Goal: Task Accomplishment & Management: Manage account settings

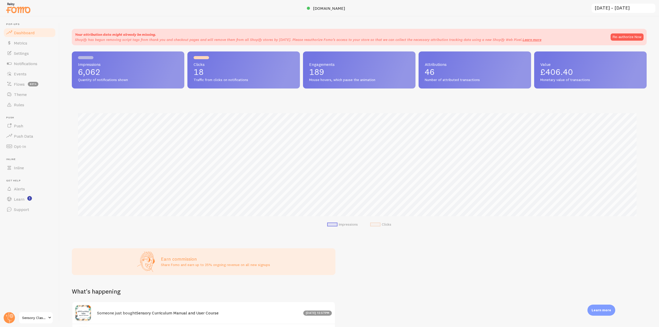
scroll to position [257261, 256826]
click at [26, 75] on span "Events" at bounding box center [20, 73] width 13 height 5
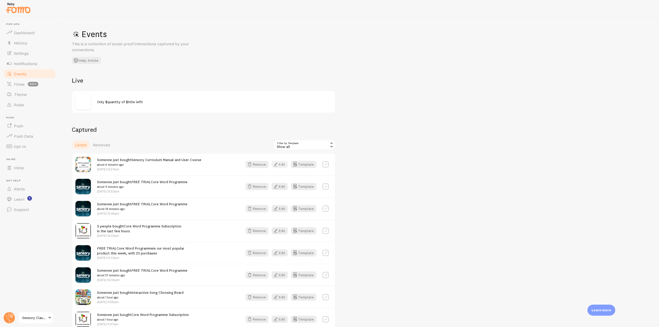
click at [278, 161] on icon "button" at bounding box center [276, 164] width 6 height 6
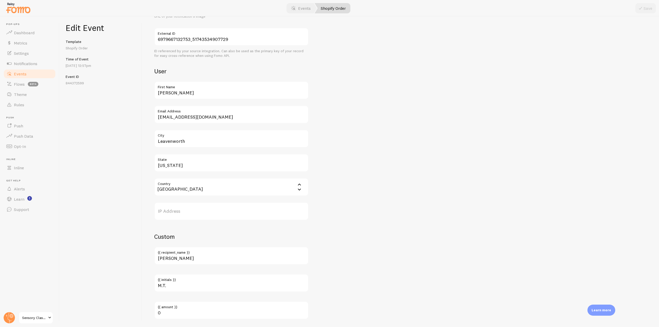
scroll to position [200, 0]
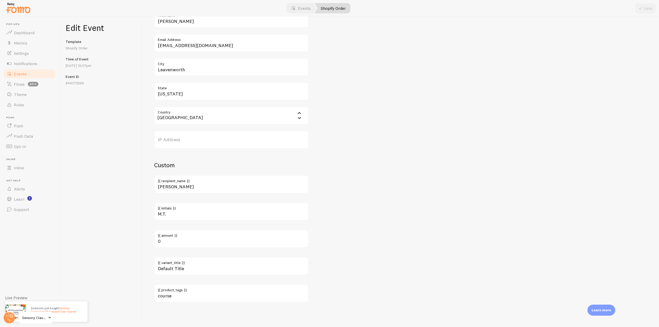
click at [37, 72] on link "Events" at bounding box center [29, 74] width 53 height 10
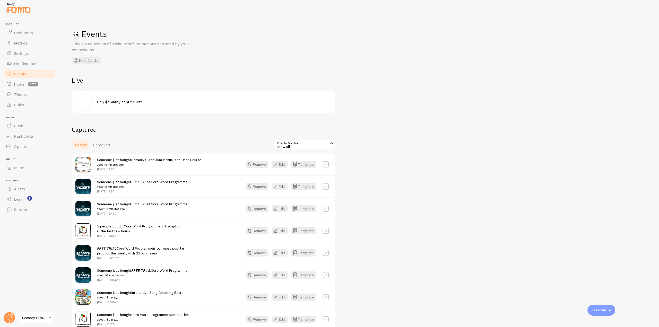
click at [282, 186] on button "Edit" at bounding box center [280, 186] width 16 height 7
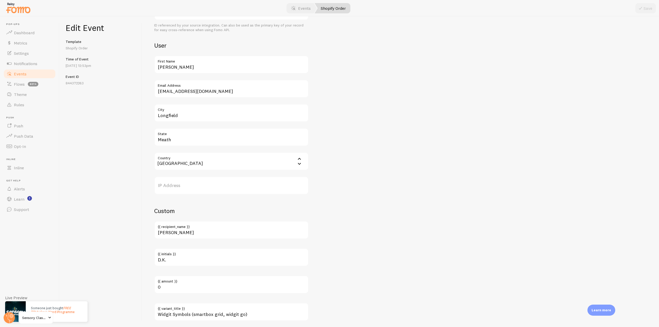
scroll to position [200, 0]
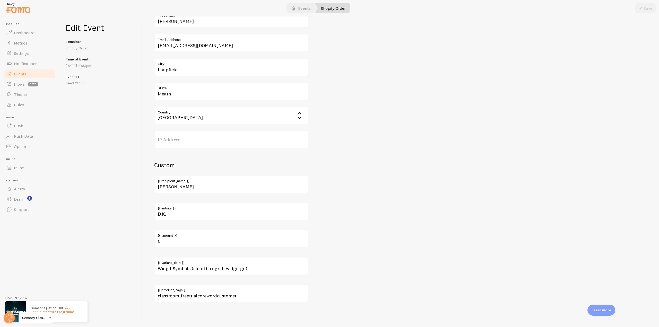
click at [27, 74] on link "Events" at bounding box center [29, 74] width 53 height 10
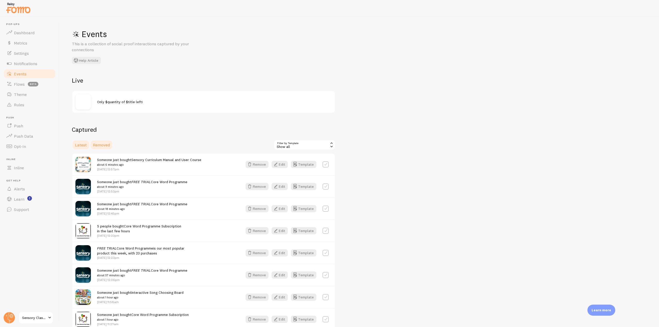
click at [102, 145] on span "Removed" at bounding box center [101, 144] width 17 height 5
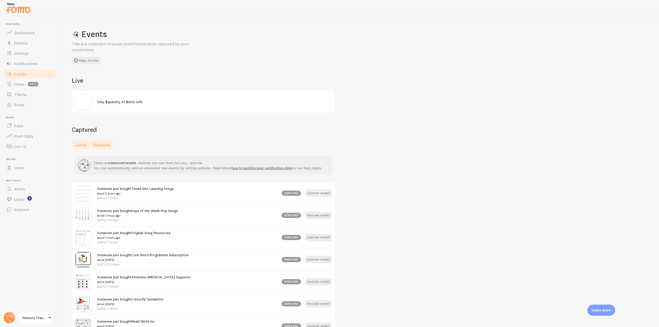
click at [84, 147] on span "Latest" at bounding box center [81, 144] width 12 height 5
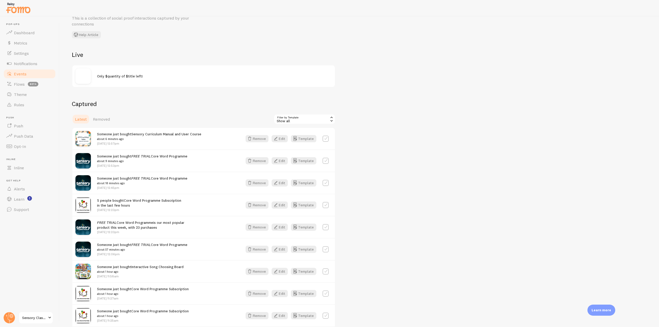
scroll to position [51, 0]
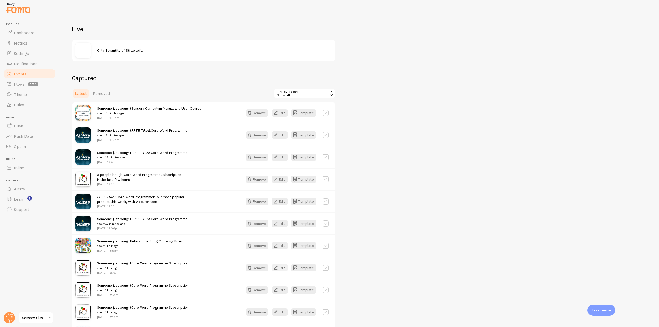
click at [285, 268] on button "Edit" at bounding box center [280, 267] width 16 height 7
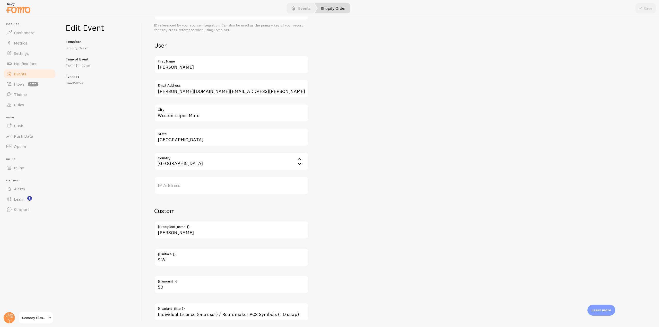
scroll to position [200, 0]
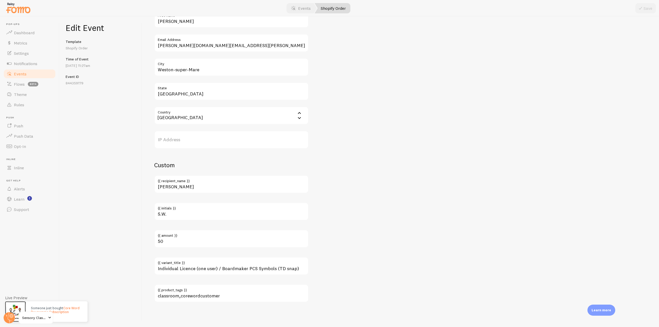
click at [33, 74] on link "Events" at bounding box center [29, 74] width 53 height 10
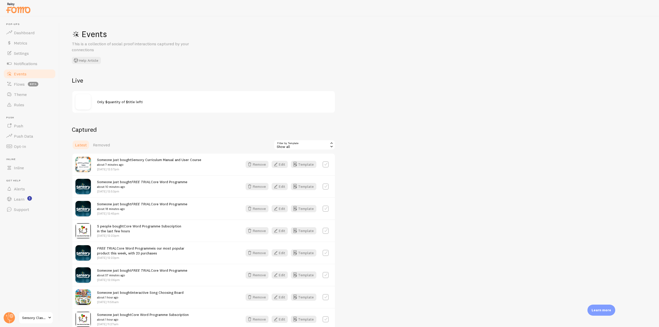
scroll to position [51, 0]
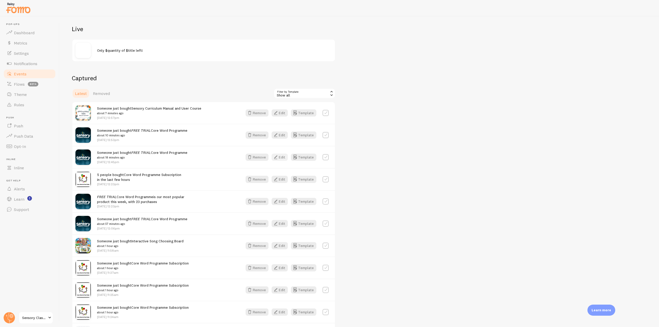
click at [283, 156] on button "Edit" at bounding box center [280, 157] width 16 height 7
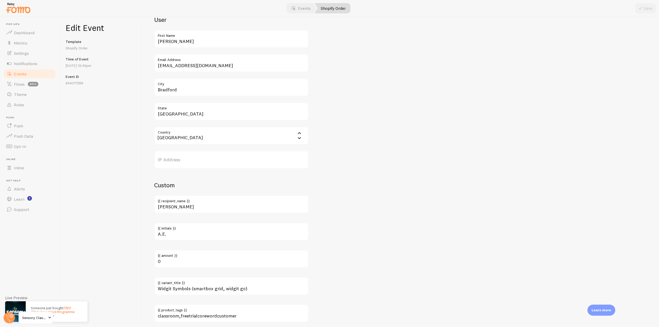
scroll to position [200, 0]
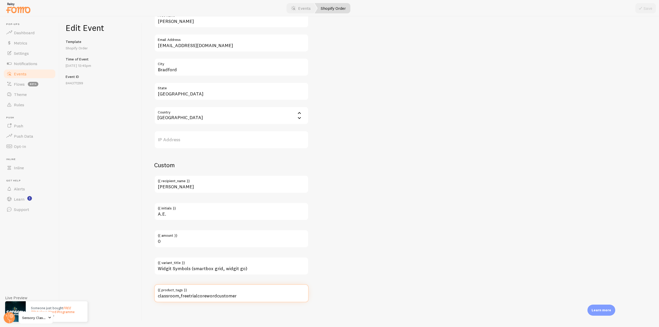
drag, startPoint x: 259, startPoint y: 294, endPoint x: 154, endPoint y: 296, distance: 105.3
click at [154, 296] on input "classroom,freetrialcorewordcustomer" at bounding box center [231, 293] width 154 height 18
click at [38, 75] on link "Events" at bounding box center [29, 74] width 53 height 10
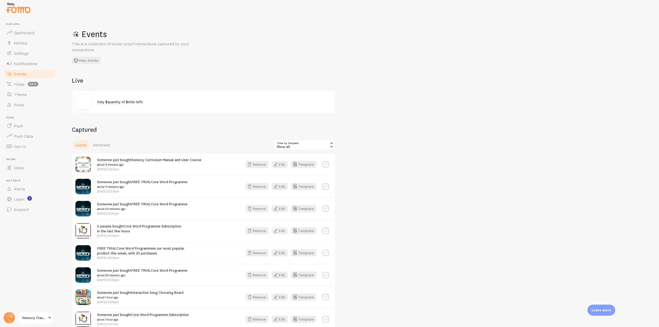
click at [281, 228] on button "Edit" at bounding box center [280, 230] width 16 height 7
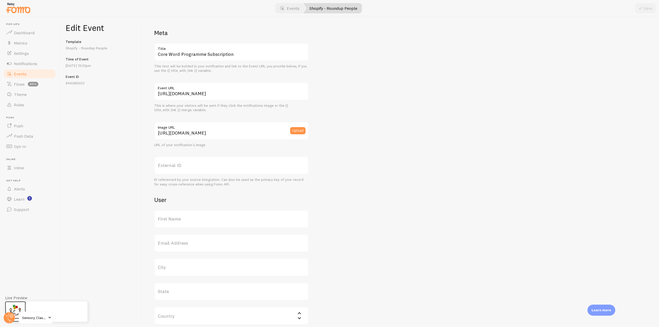
scroll to position [91, 0]
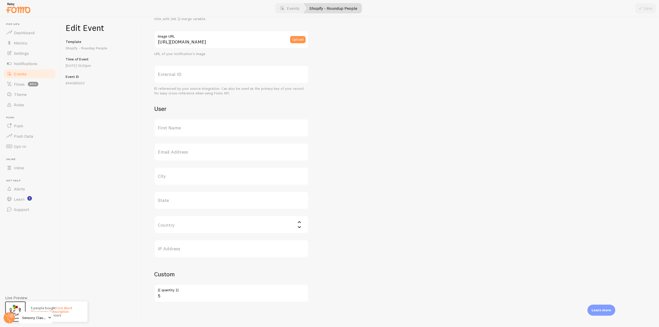
click at [24, 73] on span "Events" at bounding box center [20, 73] width 13 height 5
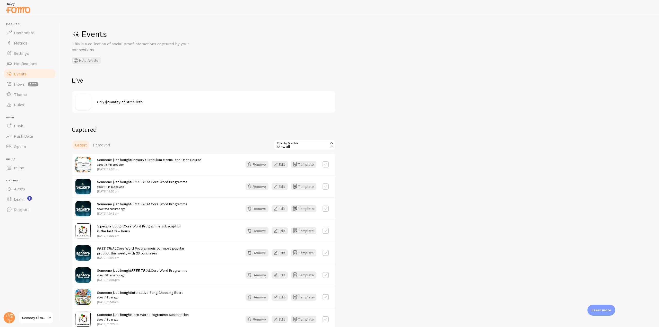
scroll to position [51, 0]
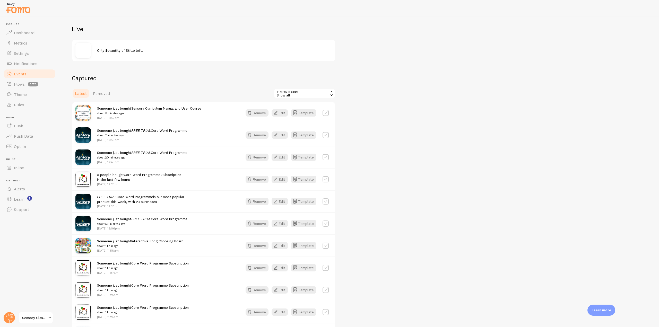
click at [79, 93] on span "Latest" at bounding box center [81, 93] width 12 height 5
click at [286, 270] on button "Edit" at bounding box center [280, 267] width 16 height 7
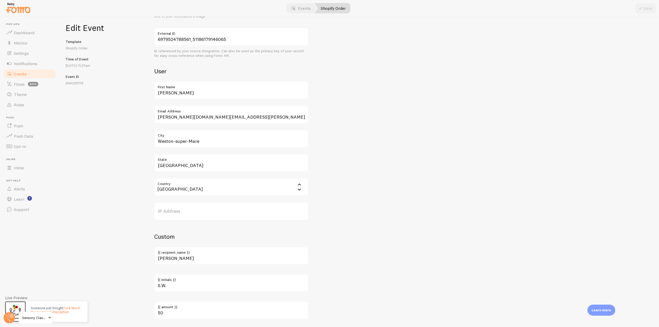
scroll to position [200, 0]
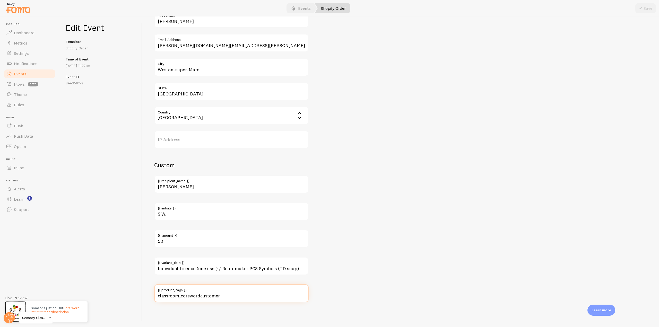
click at [210, 297] on input "classroom,corewordcustomer" at bounding box center [231, 293] width 154 height 18
